Goal: Contribute content: Add original content to the website for others to see

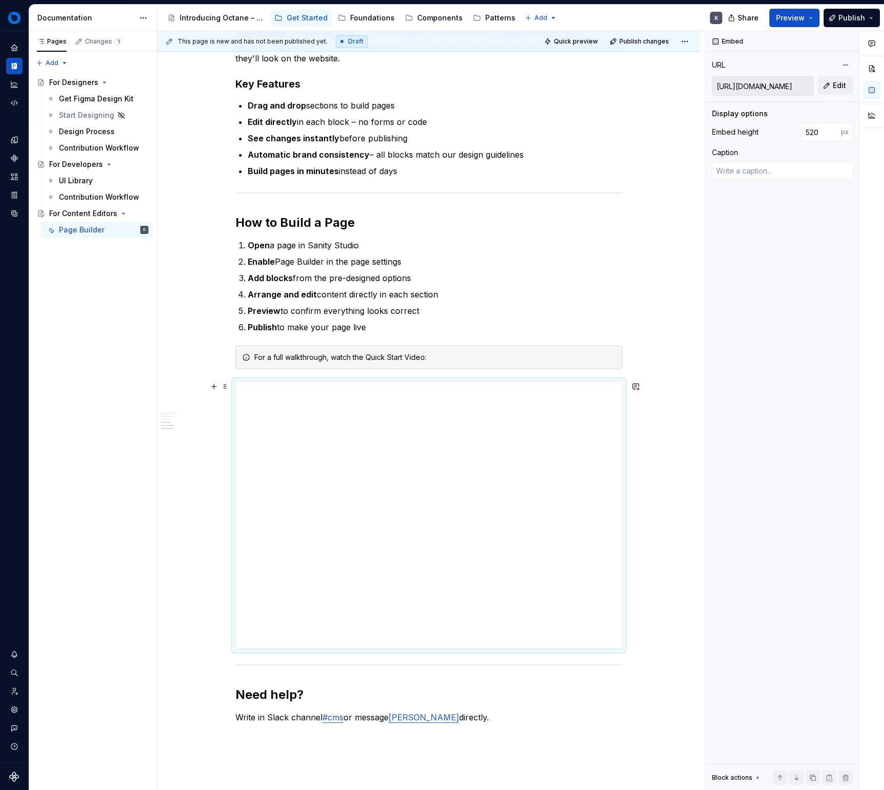
scroll to position [398, 0]
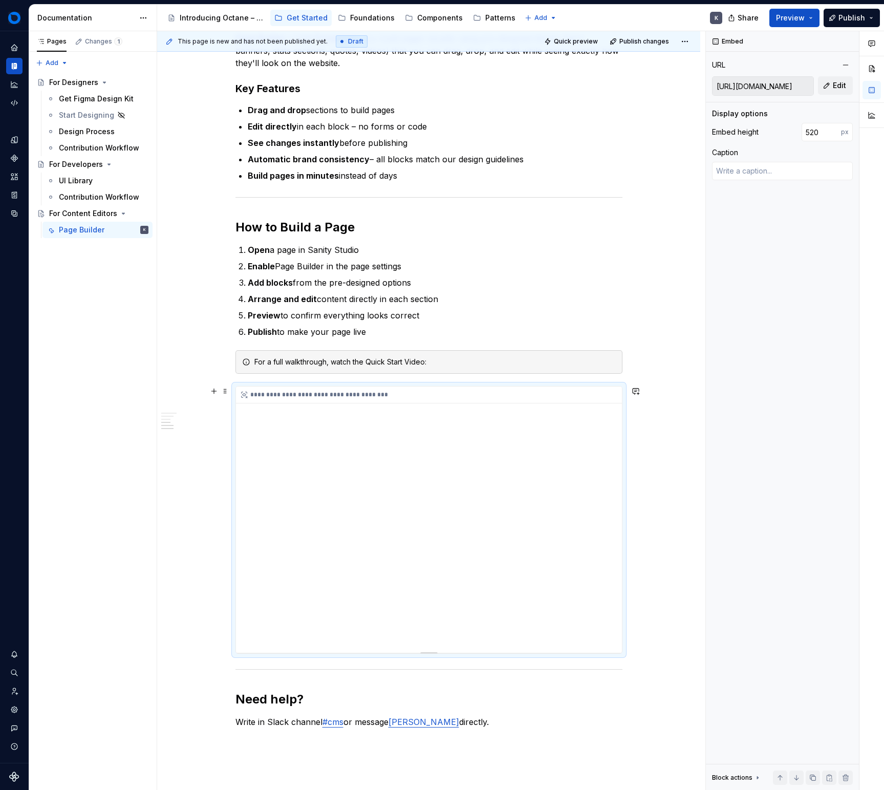
click at [446, 445] on div "**********" at bounding box center [429, 519] width 386 height 266
click at [784, 87] on input "[URL][DOMAIN_NAME]" at bounding box center [762, 86] width 101 height 18
click at [822, 90] on button "Edit" at bounding box center [835, 85] width 35 height 18
type textarea "*"
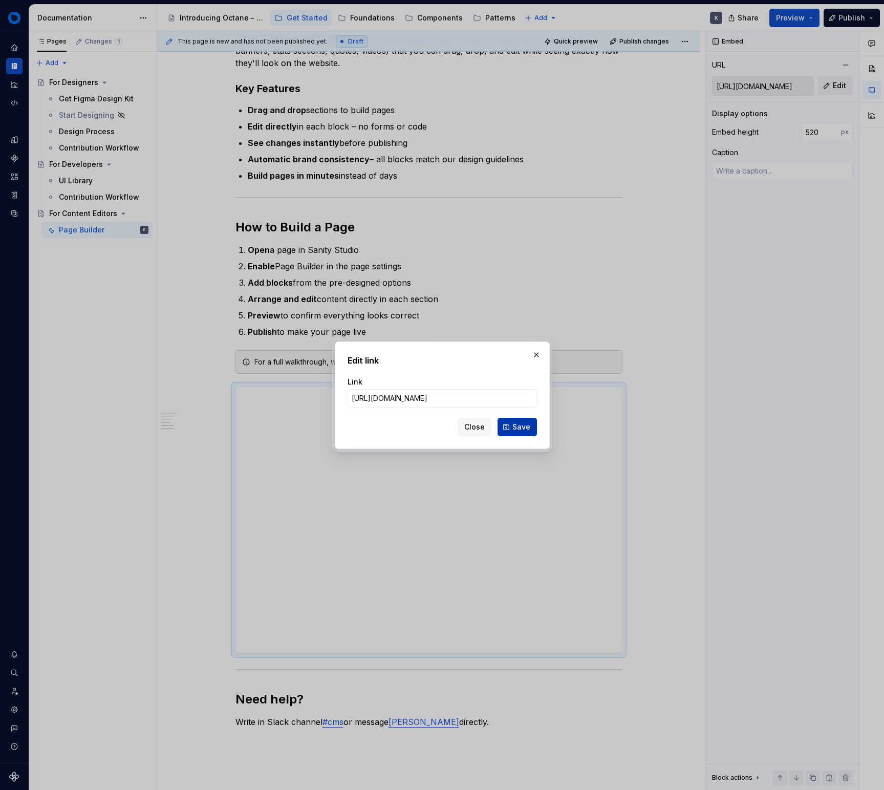
type input "[URL][DOMAIN_NAME]"
drag, startPoint x: 521, startPoint y: 421, endPoint x: 625, endPoint y: 318, distance: 145.8
click at [521, 422] on span "Save" at bounding box center [521, 427] width 18 height 10
type input "[URL][DOMAIN_NAME]"
type textarea "*"
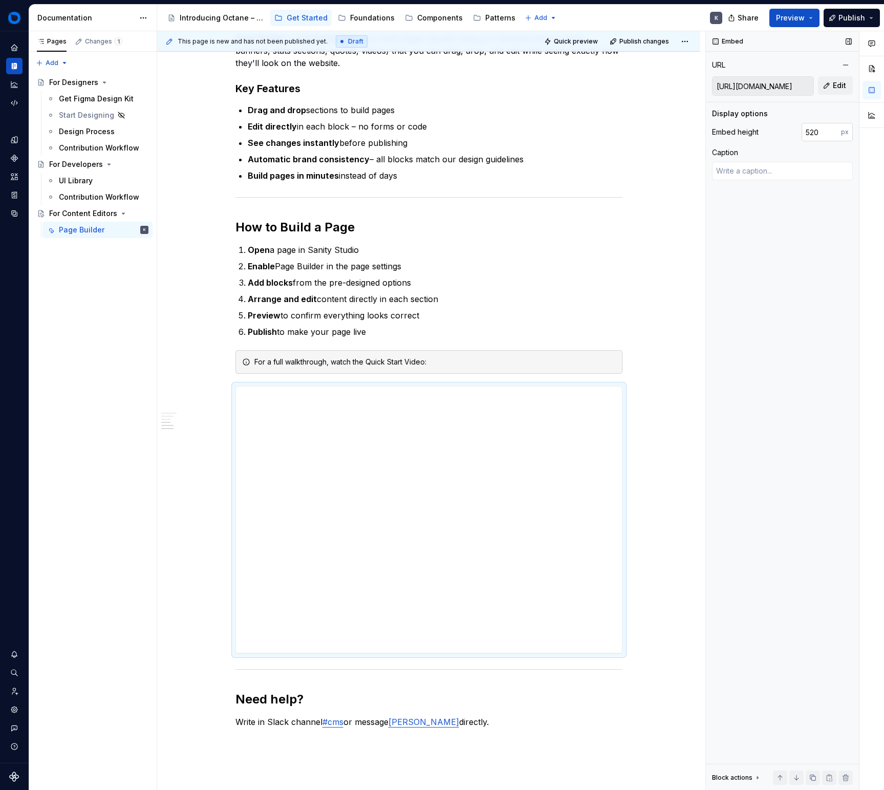
click at [811, 130] on input "520" at bounding box center [820, 132] width 39 height 18
type input "600"
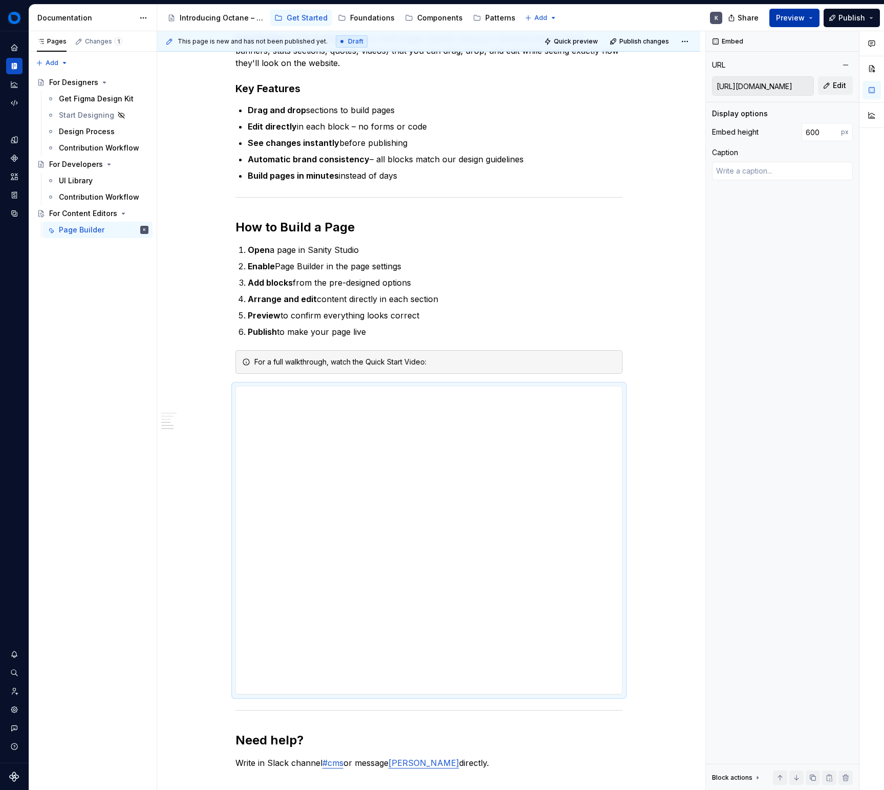
click at [800, 20] on span "Preview" at bounding box center [790, 18] width 29 height 10
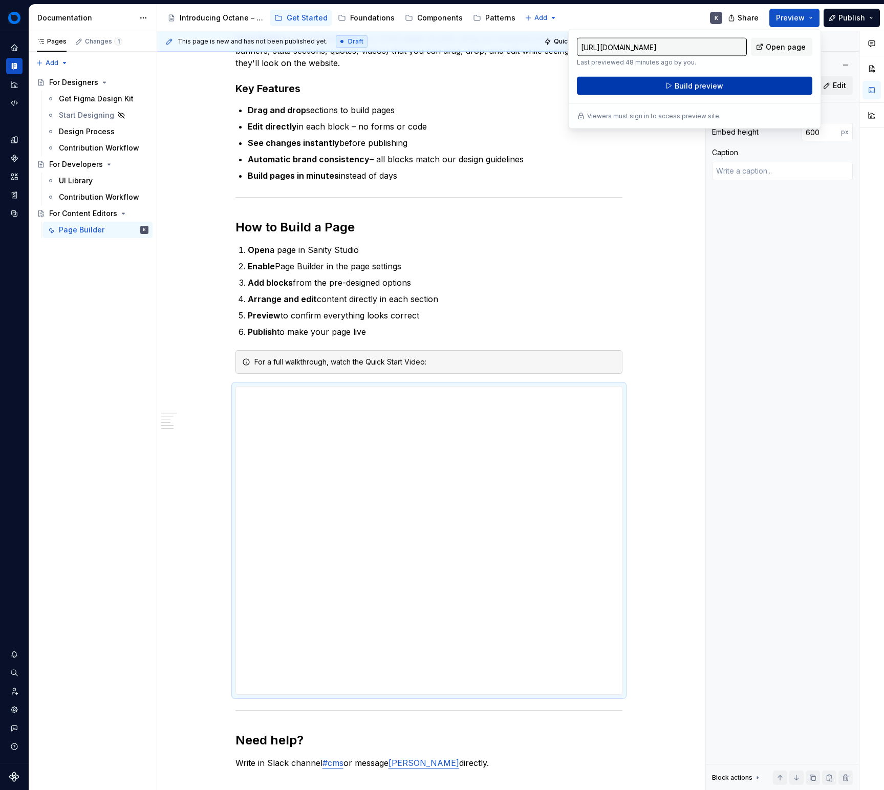
click at [739, 82] on button "Build preview" at bounding box center [694, 86] width 235 height 18
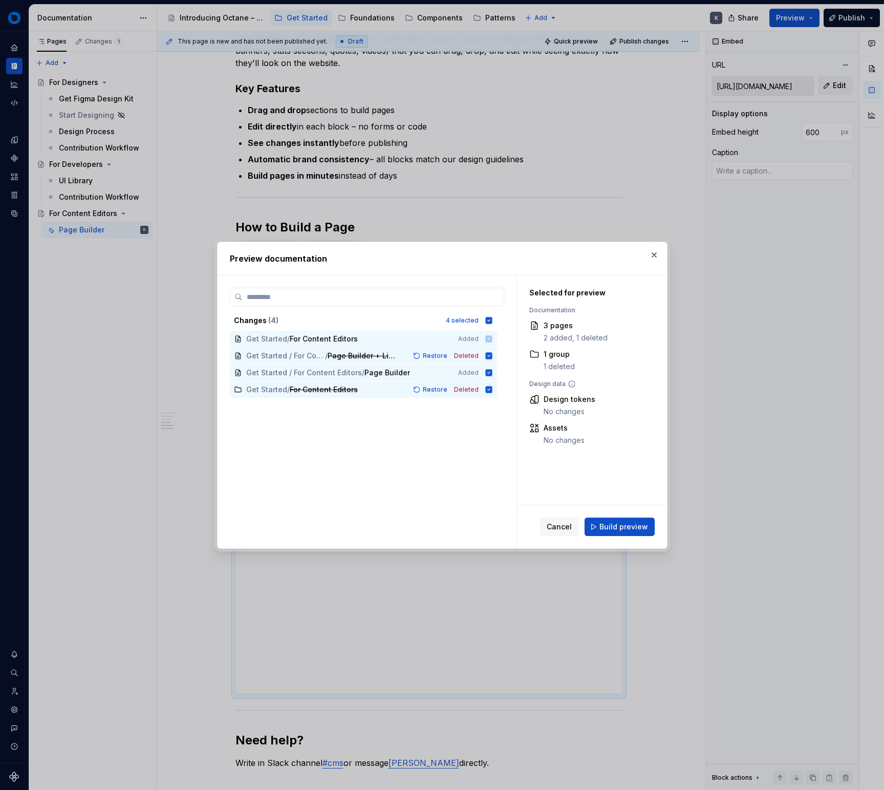
drag, startPoint x: 627, startPoint y: 527, endPoint x: 623, endPoint y: 521, distance: 6.7
click at [627, 527] on span "Build preview" at bounding box center [623, 526] width 49 height 10
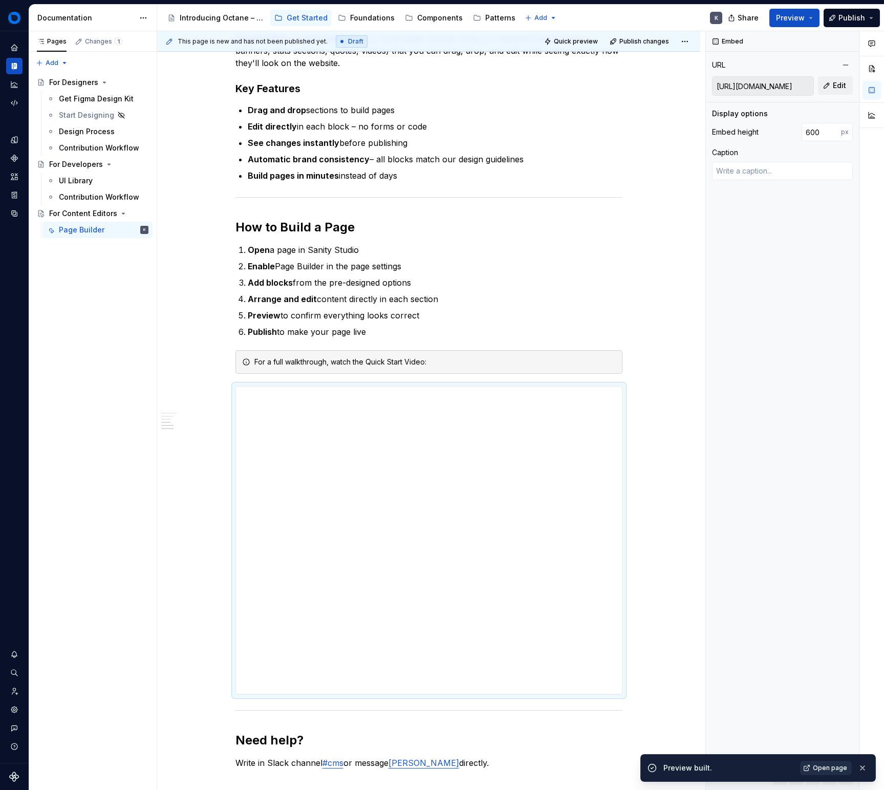
click at [824, 771] on span "Open page" at bounding box center [830, 767] width 34 height 8
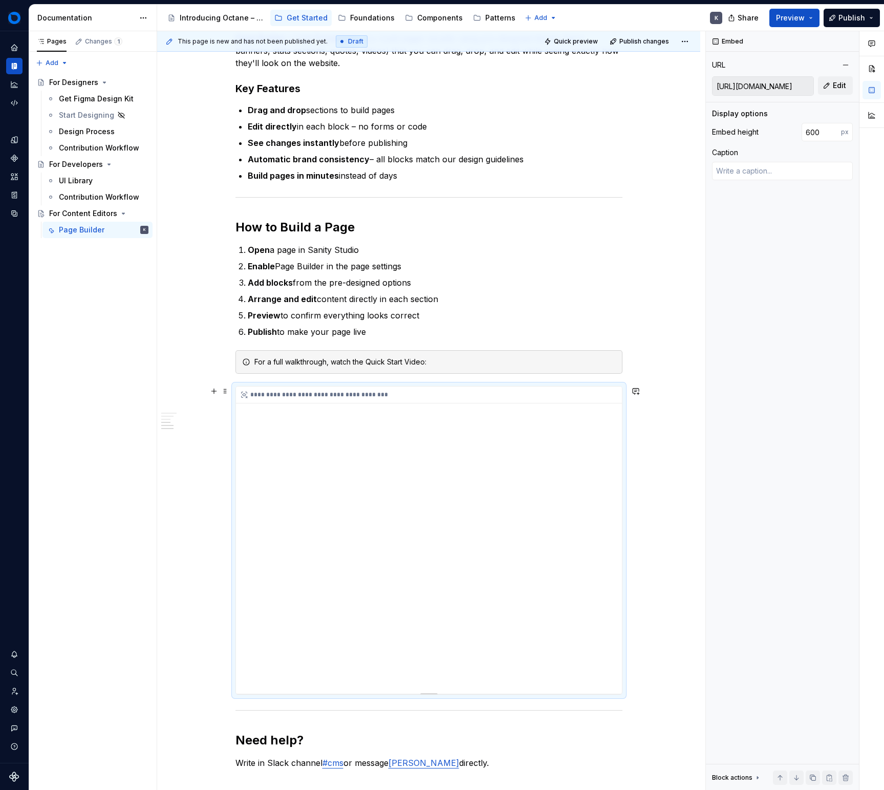
drag, startPoint x: 594, startPoint y: 421, endPoint x: 598, endPoint y: 406, distance: 15.9
click at [594, 421] on div "**********" at bounding box center [429, 539] width 386 height 307
type textarea "*"
click at [813, 134] on input "600" at bounding box center [820, 132] width 39 height 18
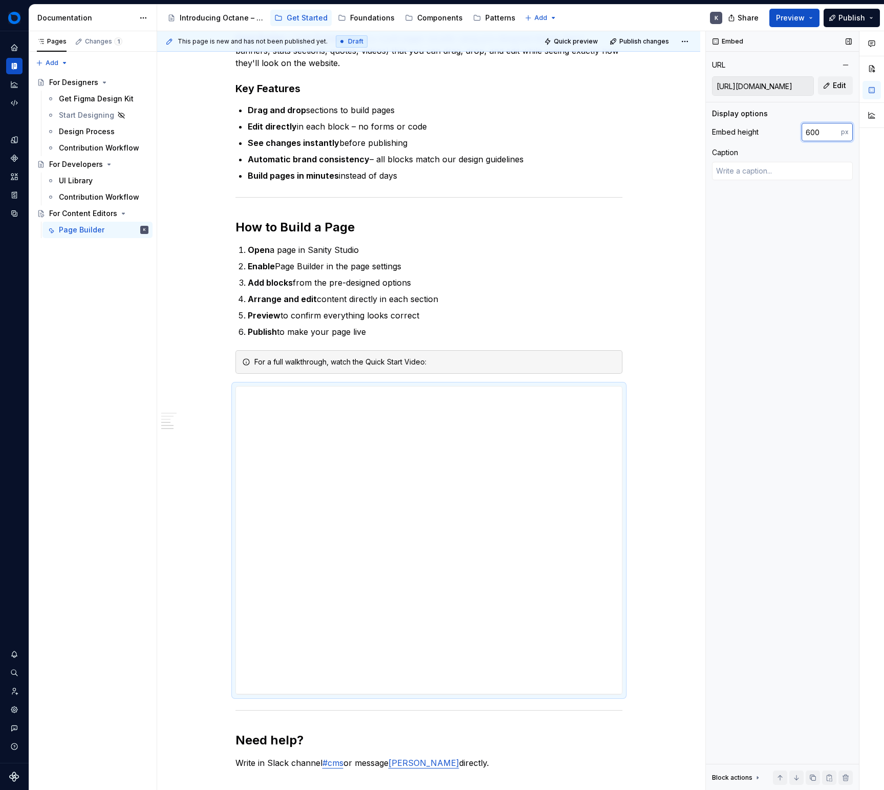
click at [813, 134] on input "600" at bounding box center [820, 132] width 39 height 18
type input "640"
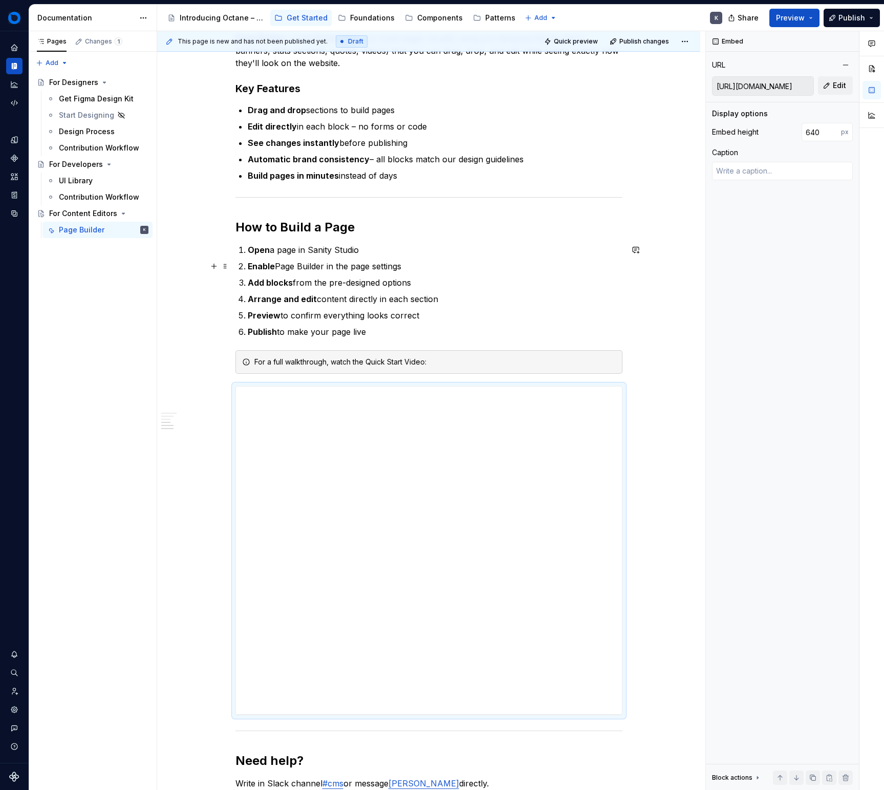
click at [639, 271] on div "Quick Start Get started building website pages in minutes. This guide shows you…" at bounding box center [428, 431] width 543 height 1252
click at [787, 18] on span "Preview" at bounding box center [790, 18] width 29 height 10
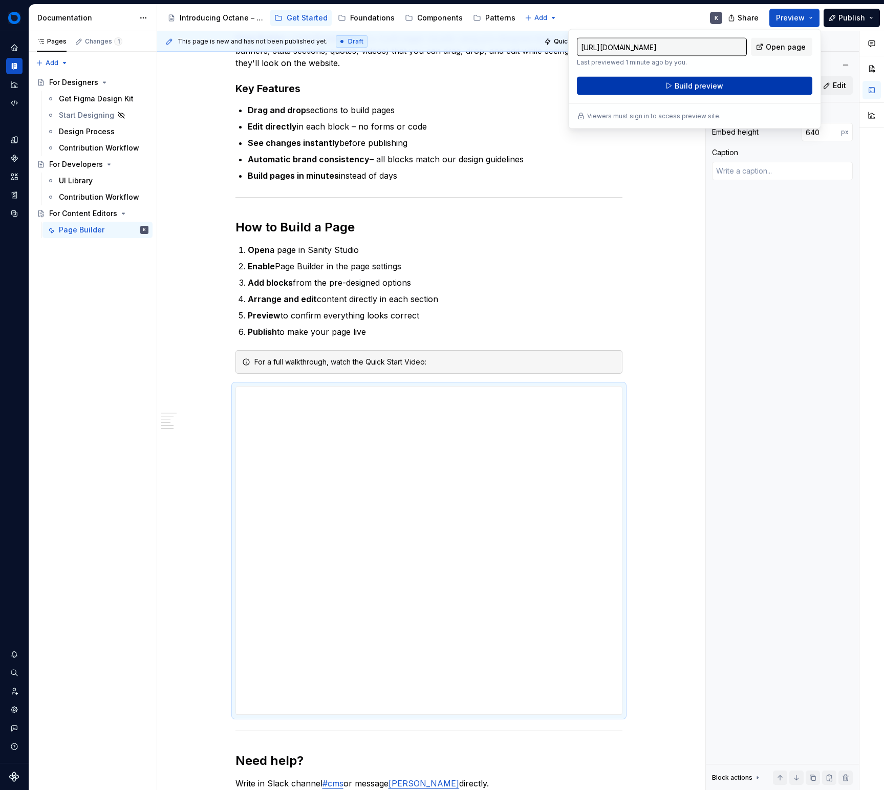
click at [736, 83] on button "Build preview" at bounding box center [694, 86] width 235 height 18
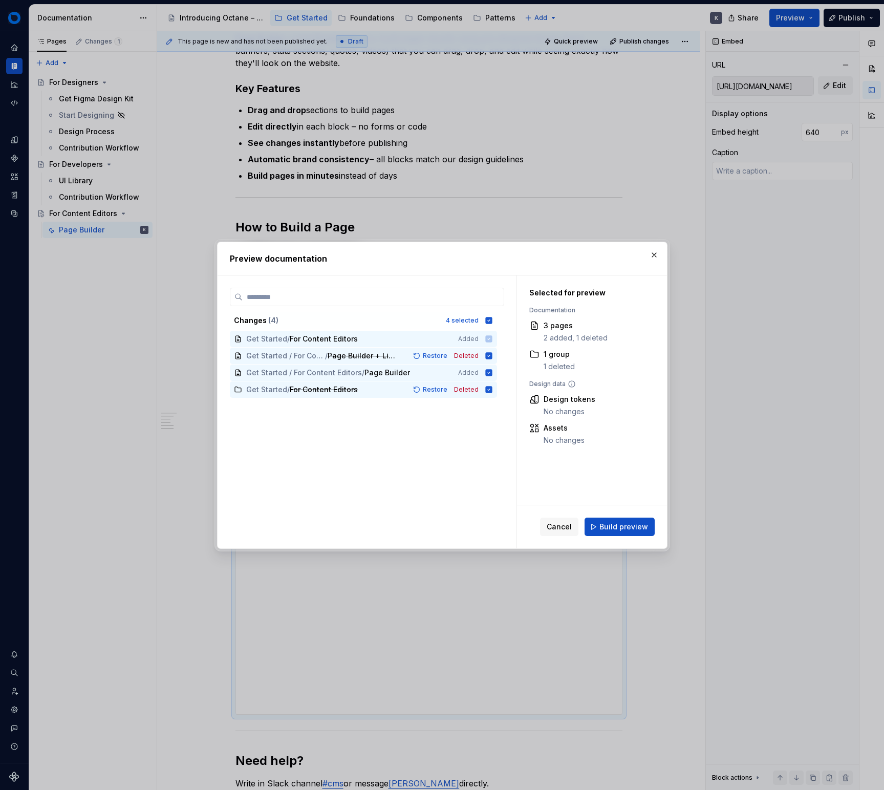
drag, startPoint x: 626, startPoint y: 520, endPoint x: 609, endPoint y: 514, distance: 18.4
click at [626, 519] on button "Build preview" at bounding box center [619, 526] width 70 height 18
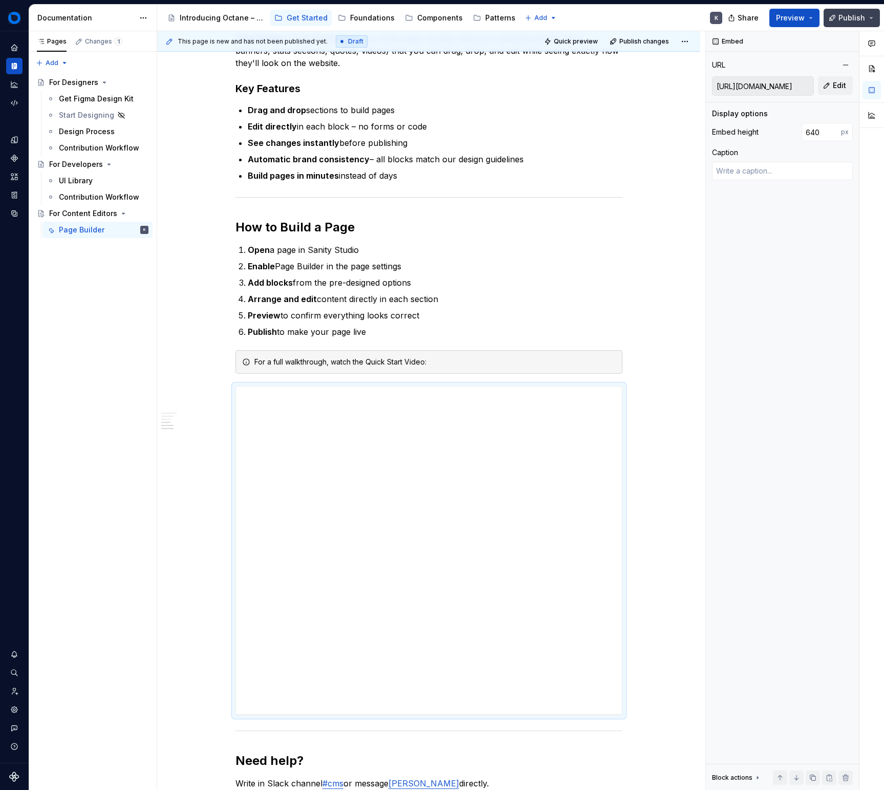
click at [839, 20] on button "Publish" at bounding box center [851, 18] width 56 height 18
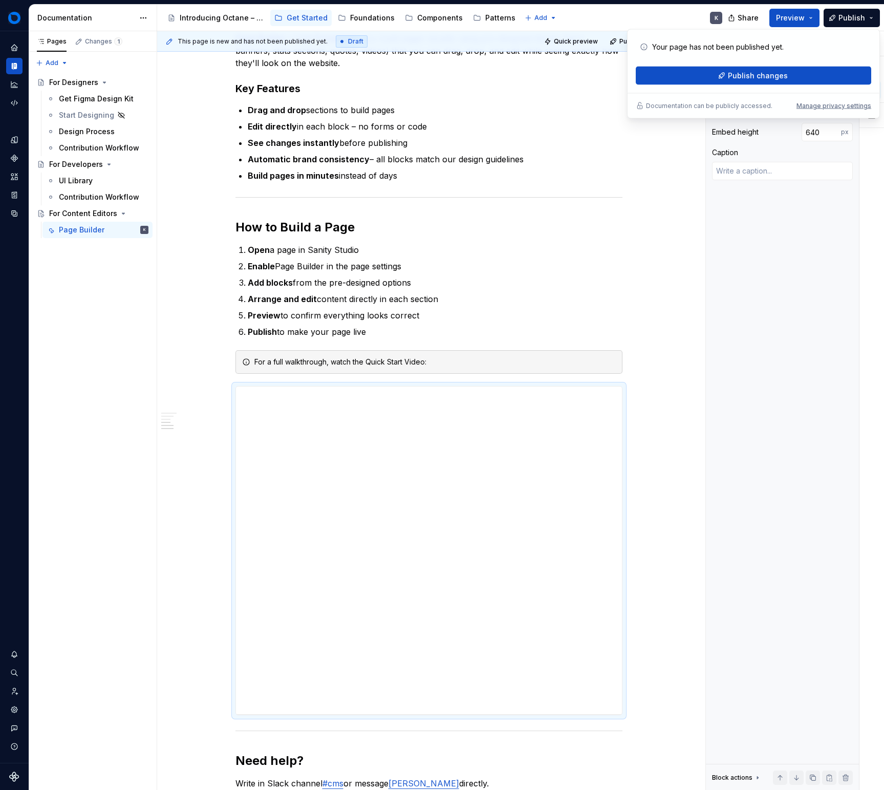
click at [811, 65] on div "Your page has not been published yet. Publish changes" at bounding box center [753, 61] width 235 height 47
click at [807, 70] on button "Publish changes" at bounding box center [753, 76] width 235 height 18
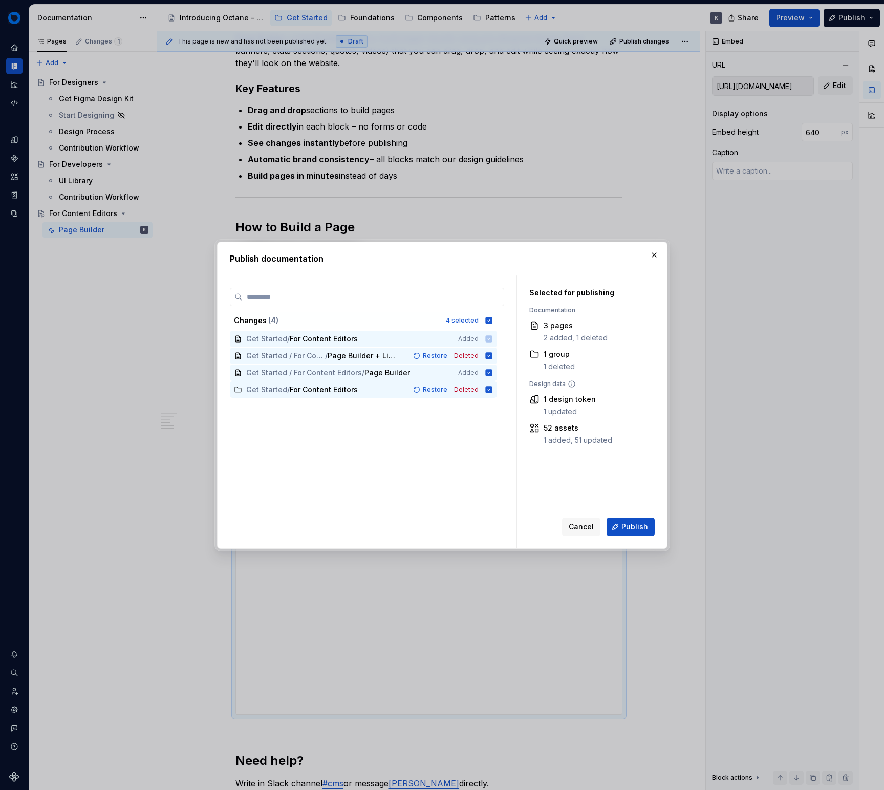
click at [633, 515] on div "Cancel Publish" at bounding box center [592, 526] width 150 height 43
click at [636, 519] on button "Publish" at bounding box center [630, 526] width 48 height 18
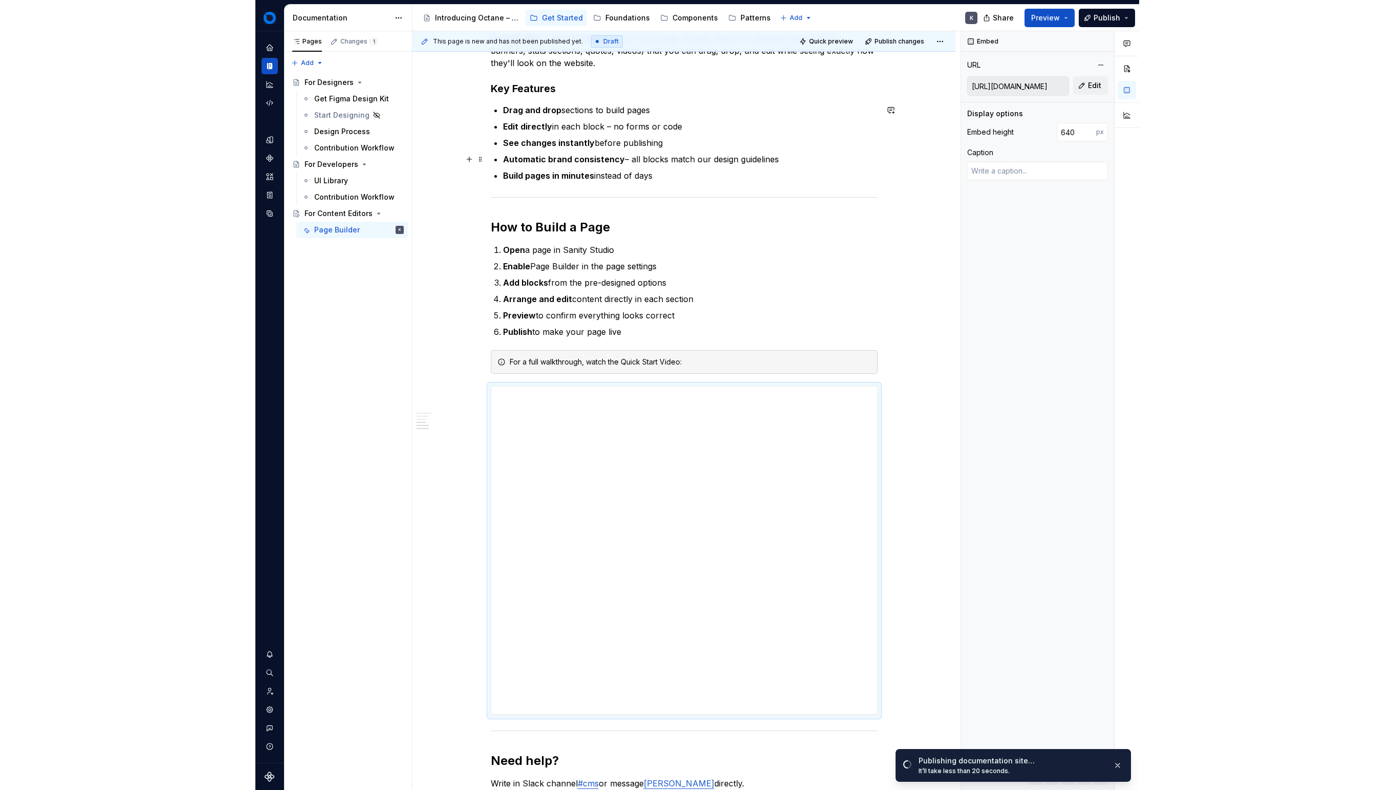
scroll to position [0, 0]
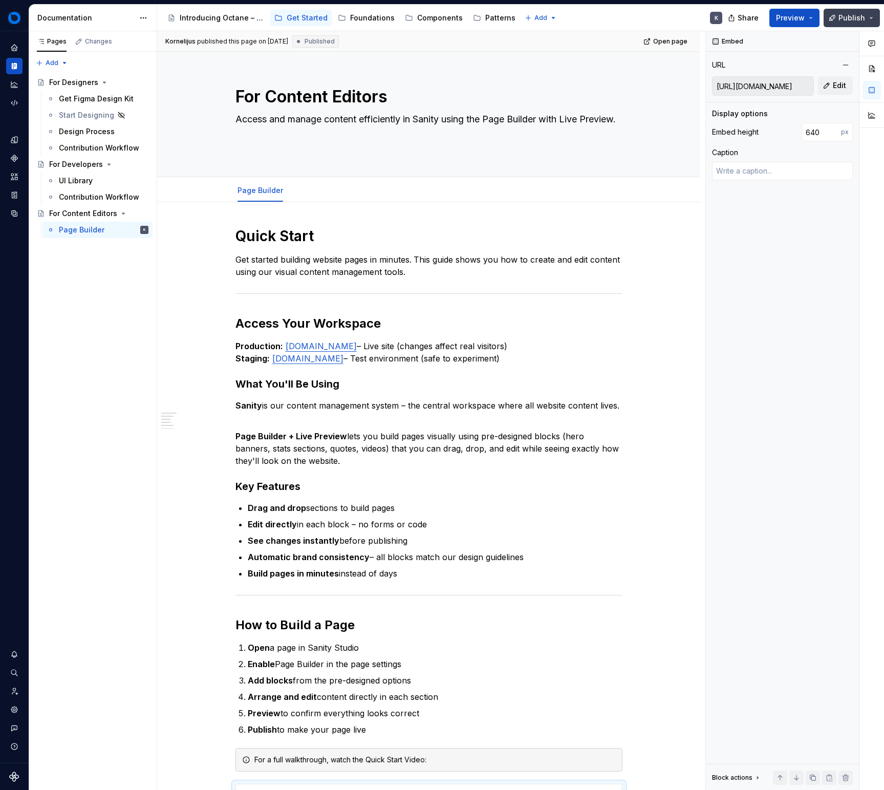
click at [859, 23] on button "Publish" at bounding box center [851, 18] width 56 height 18
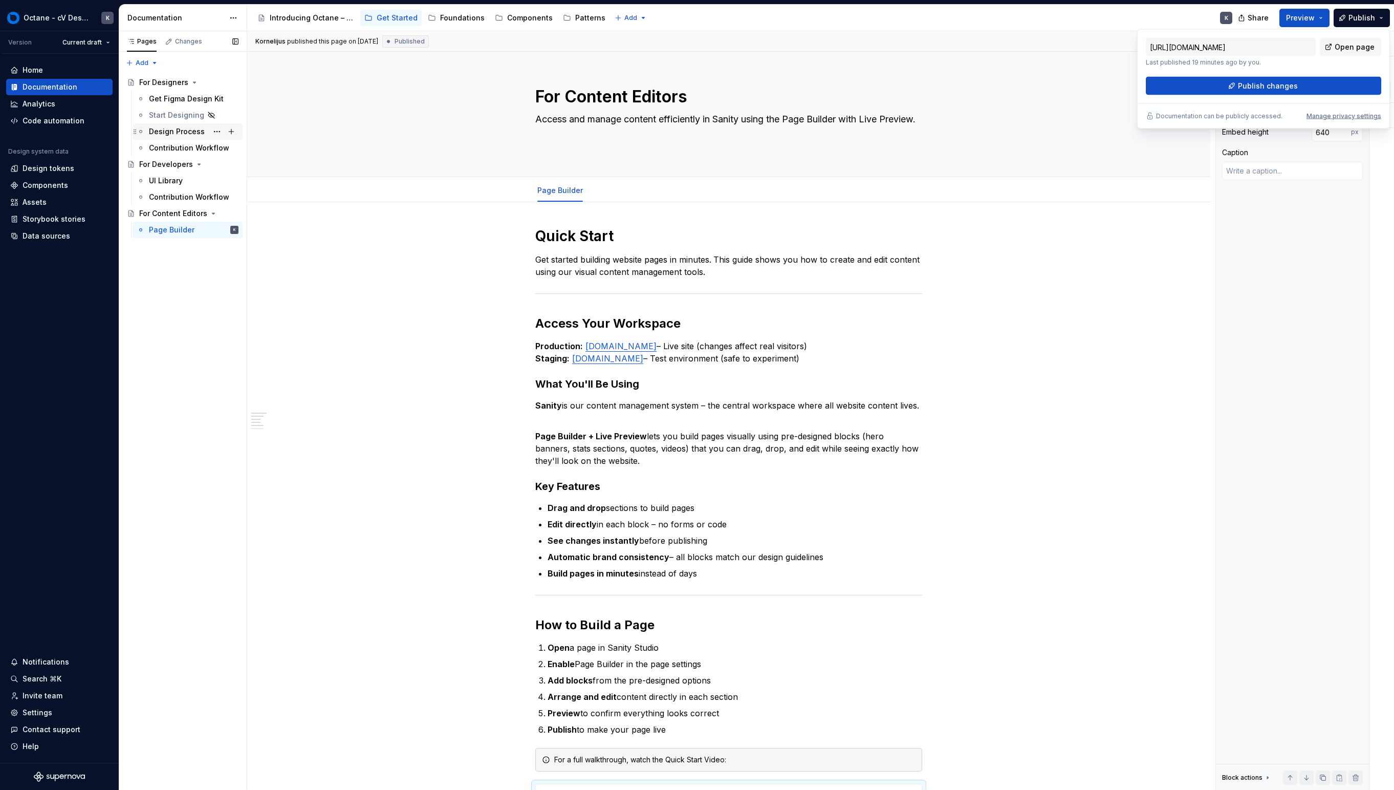
type textarea "*"
